Goal: Information Seeking & Learning: Learn about a topic

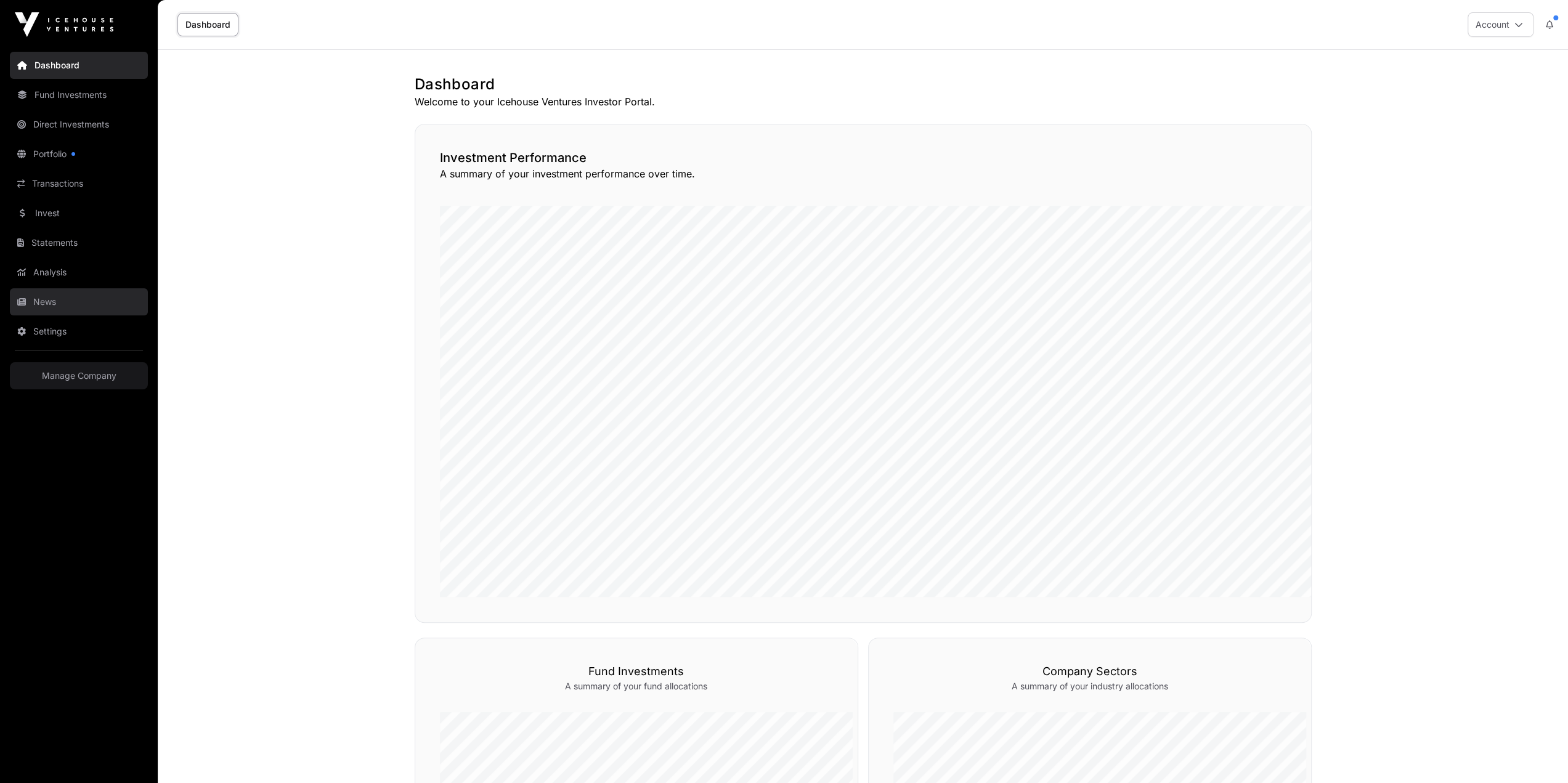
click at [31, 289] on link "News" at bounding box center [79, 302] width 138 height 27
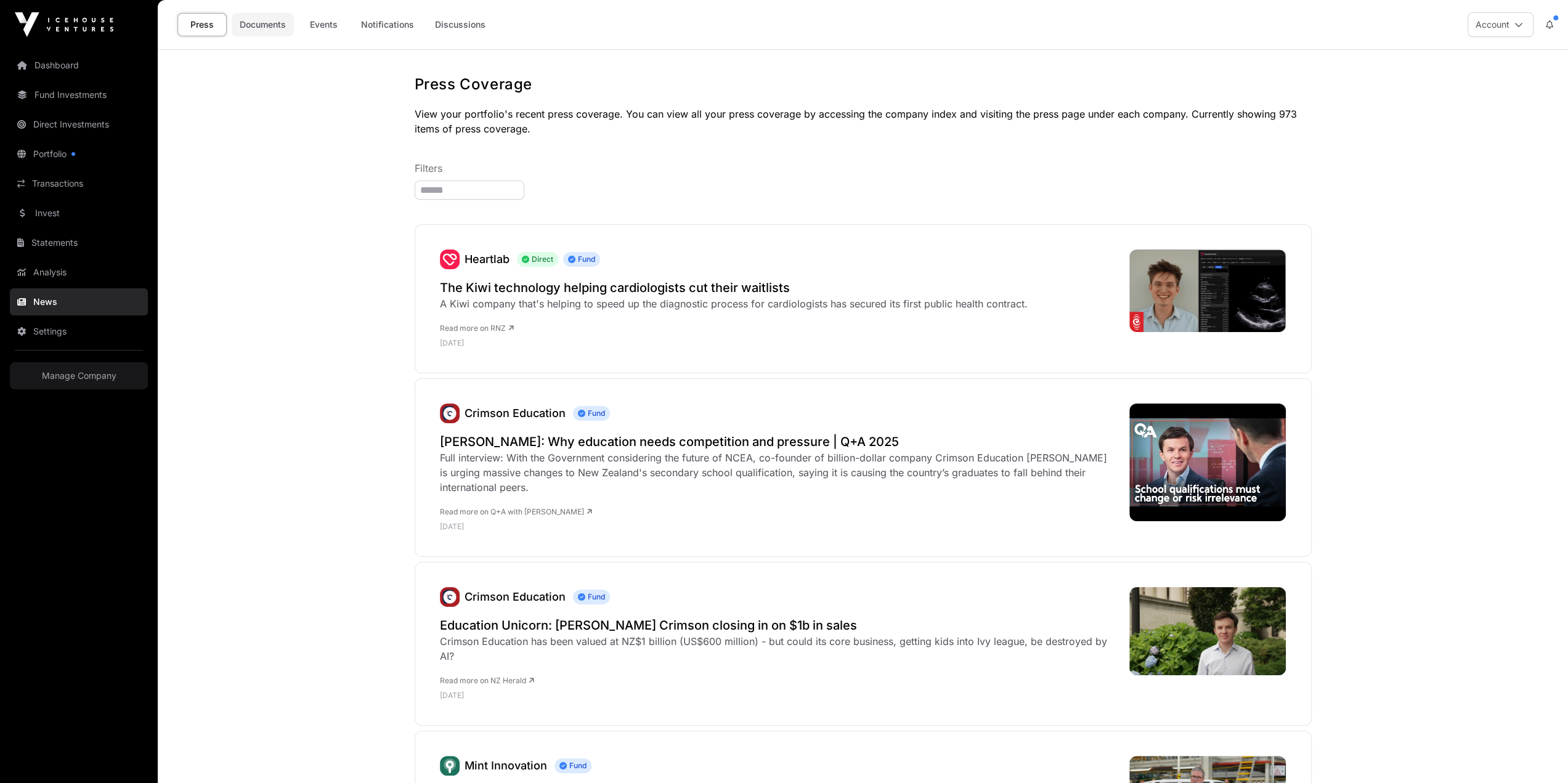
click at [231, 24] on link "Documents" at bounding box center [262, 25] width 62 height 24
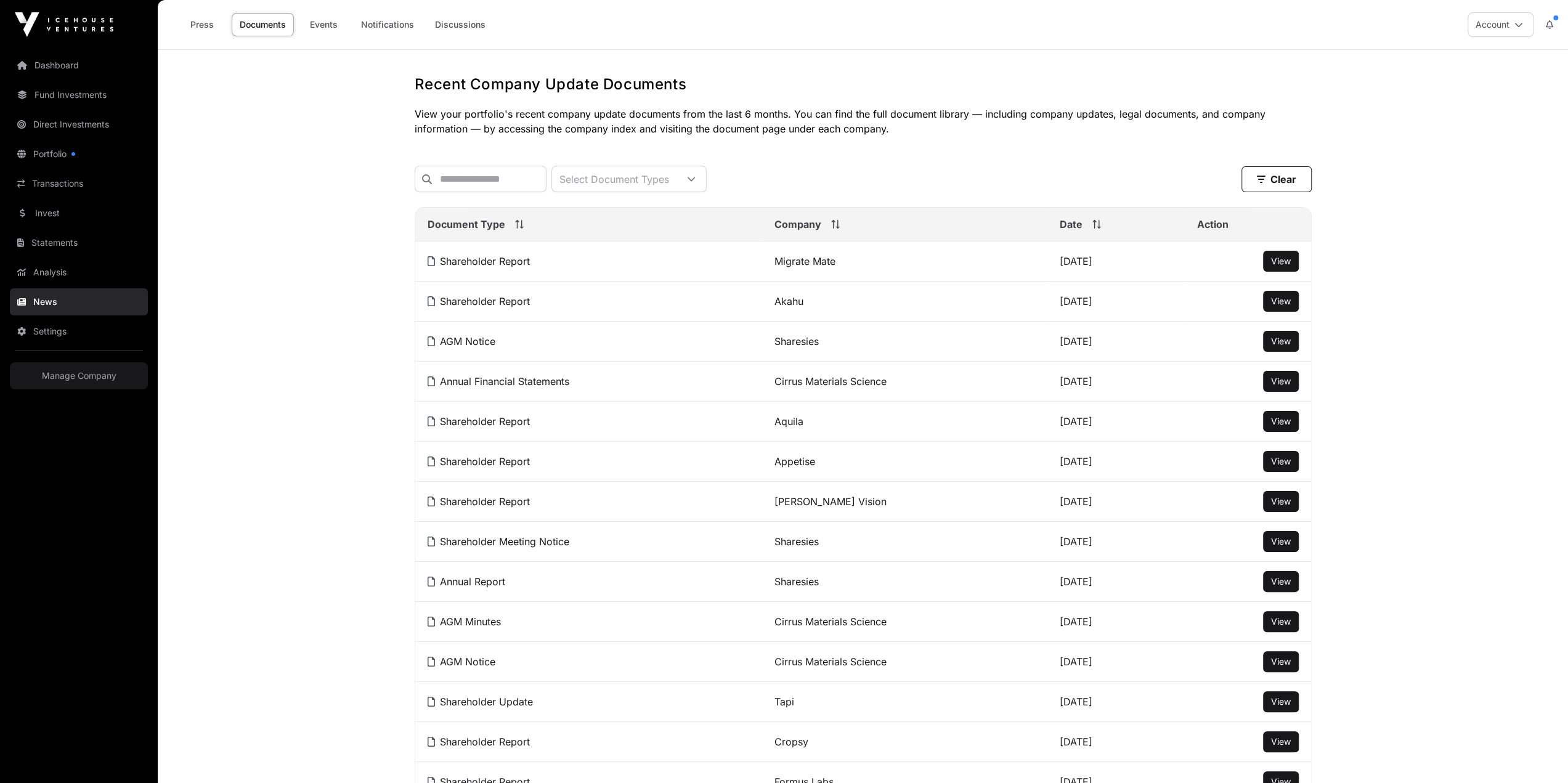
click at [774, 217] on span "Company" at bounding box center [797, 225] width 47 height 15
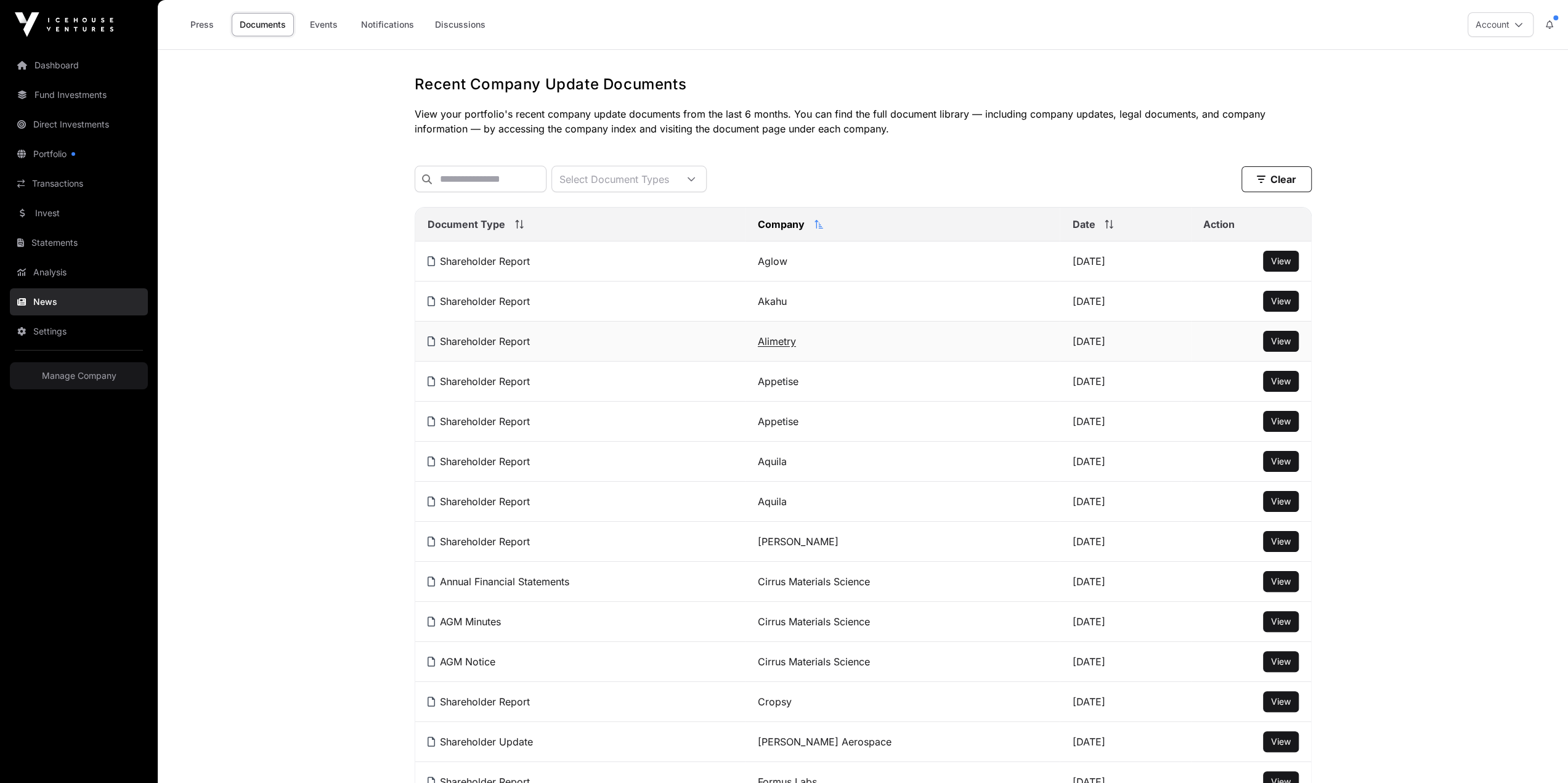
click at [758, 335] on link "Alimetry" at bounding box center [777, 341] width 38 height 12
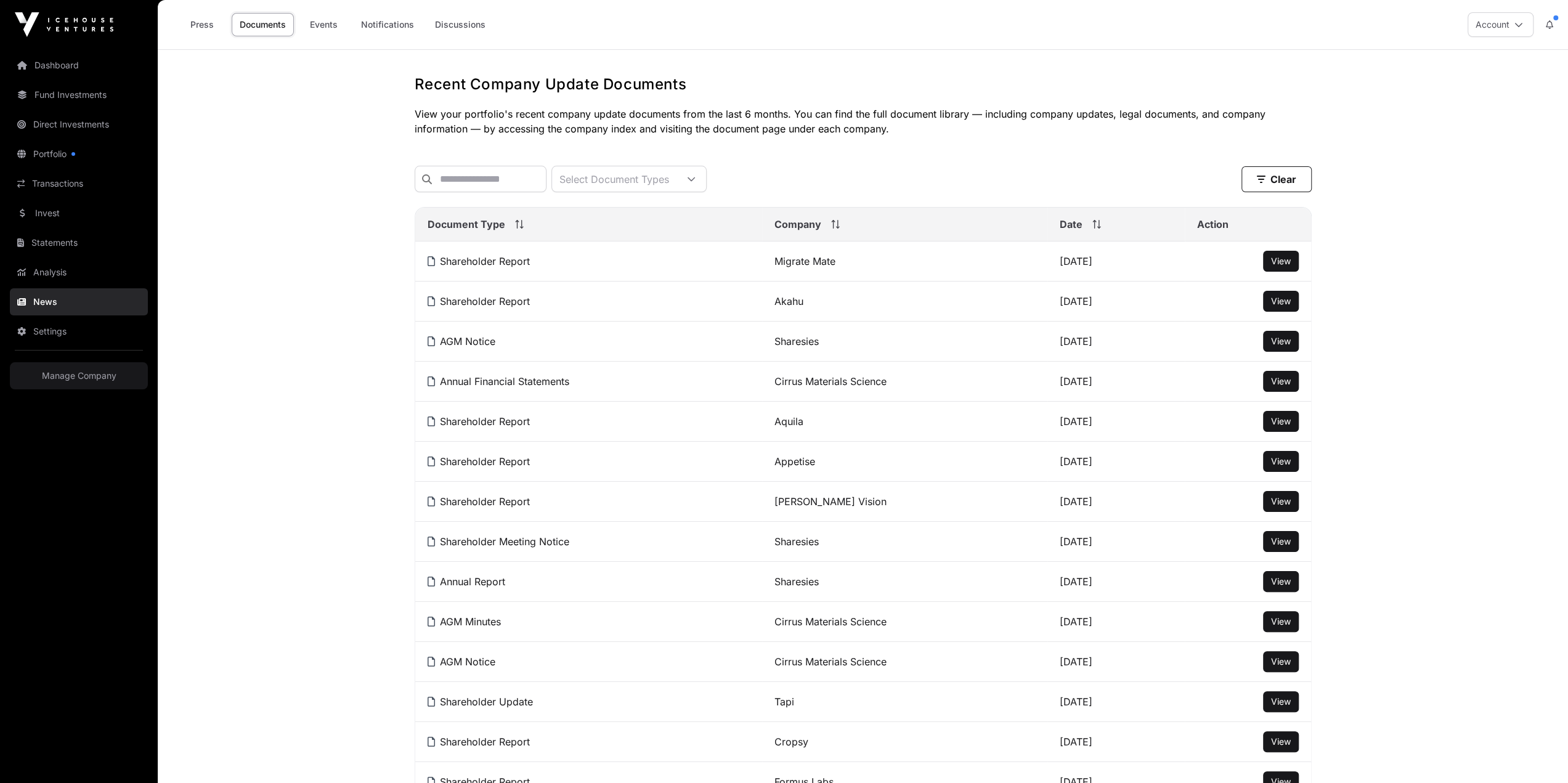
click at [784, 208] on th "Company" at bounding box center [904, 225] width 285 height 34
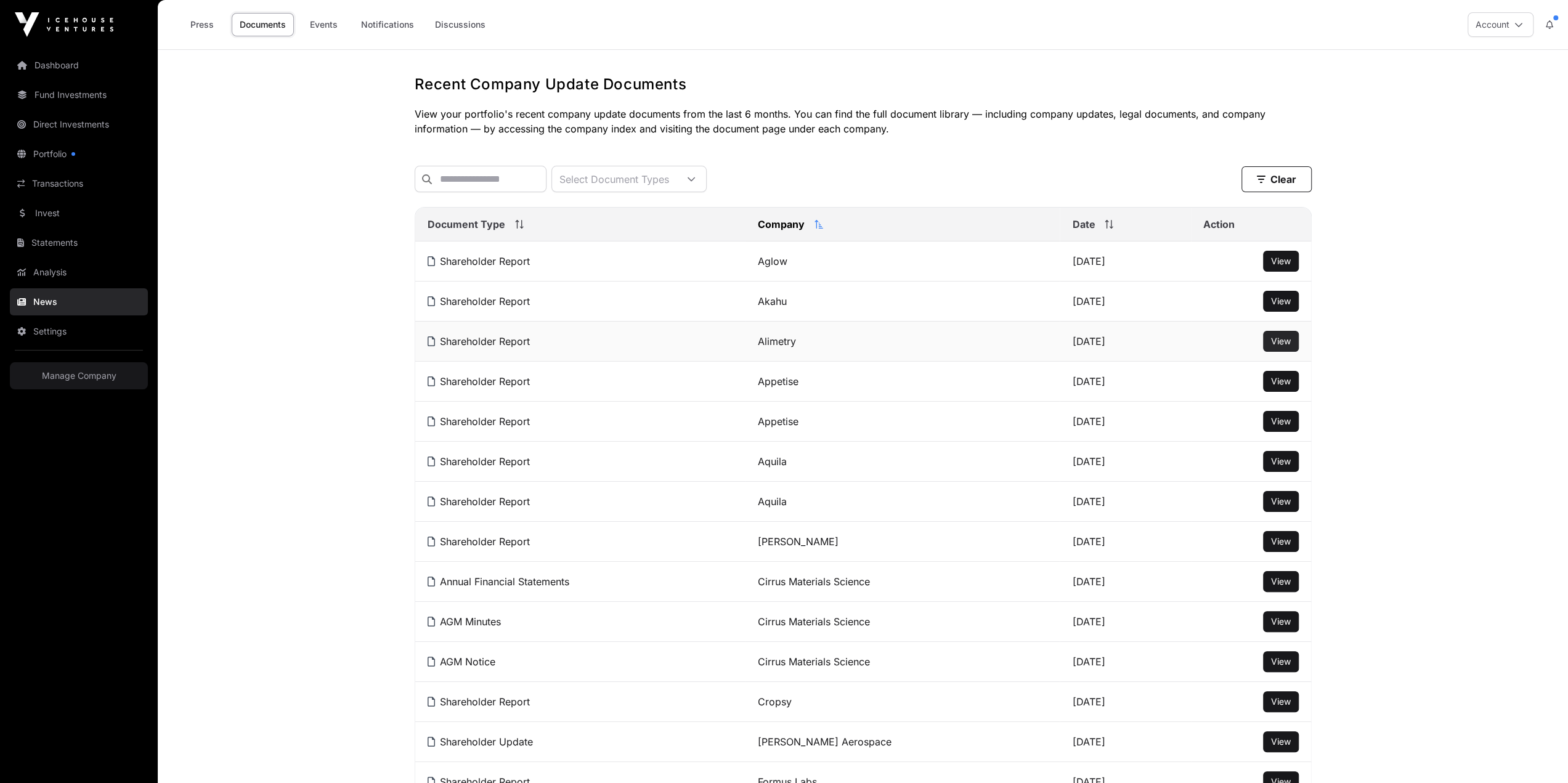
click at [1277, 336] on span "View" at bounding box center [1281, 341] width 20 height 11
